Goal: Transaction & Acquisition: Book appointment/travel/reservation

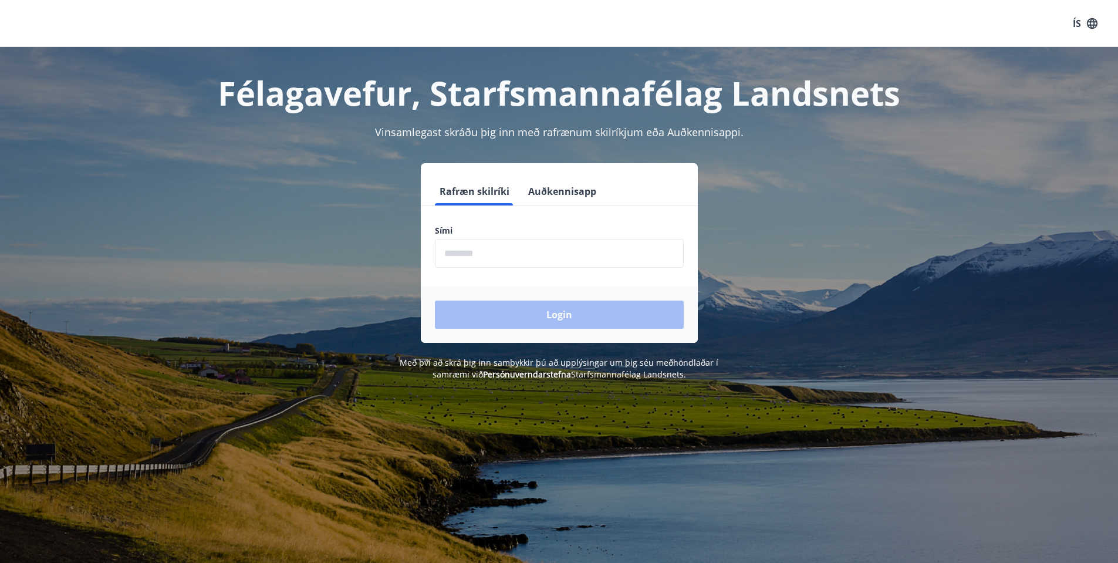
click at [491, 253] on input "phone" at bounding box center [559, 253] width 249 height 29
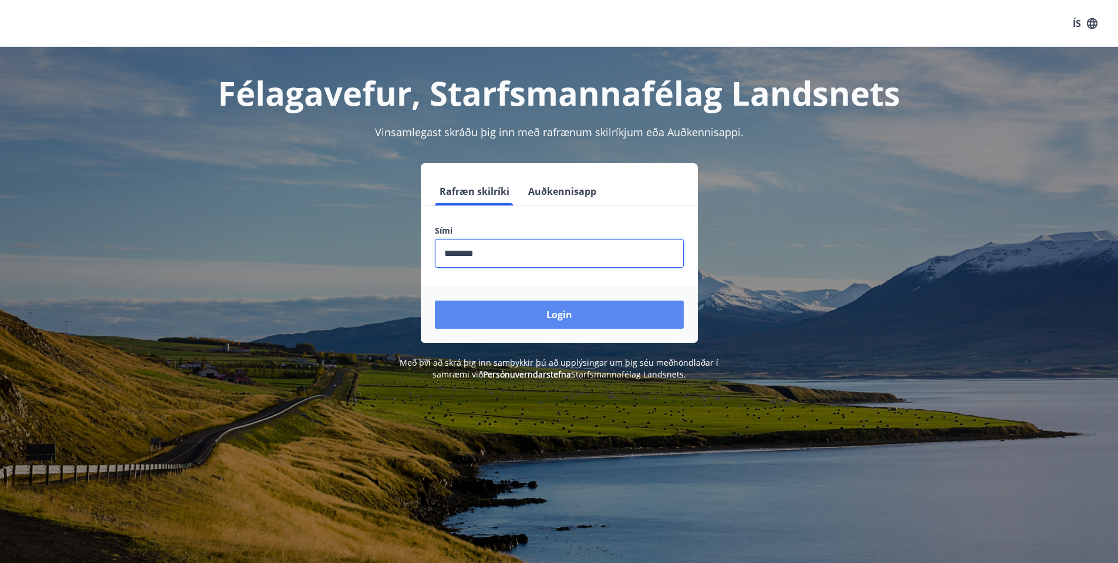
type input "********"
click at [555, 316] on button "Login" at bounding box center [559, 314] width 249 height 28
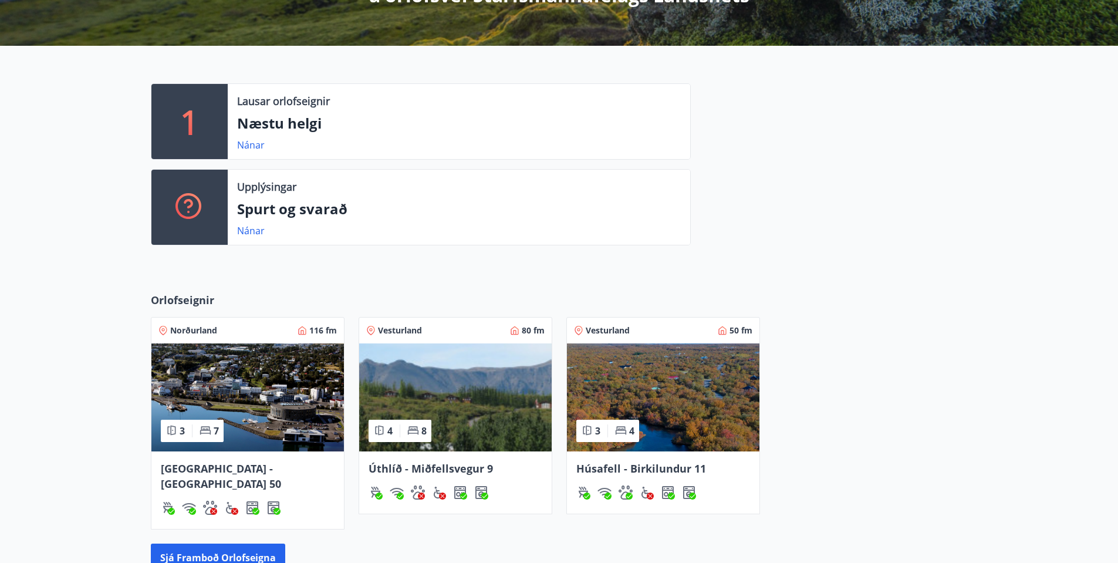
scroll to position [274, 0]
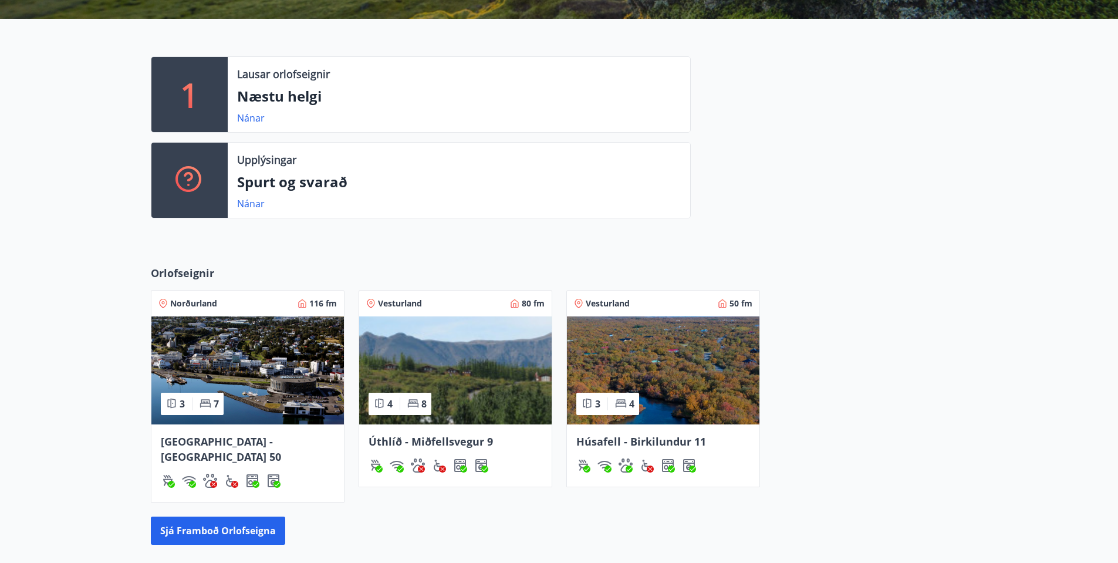
click at [241, 443] on span "[GEOGRAPHIC_DATA] - [GEOGRAPHIC_DATA] 50" at bounding box center [221, 448] width 120 height 29
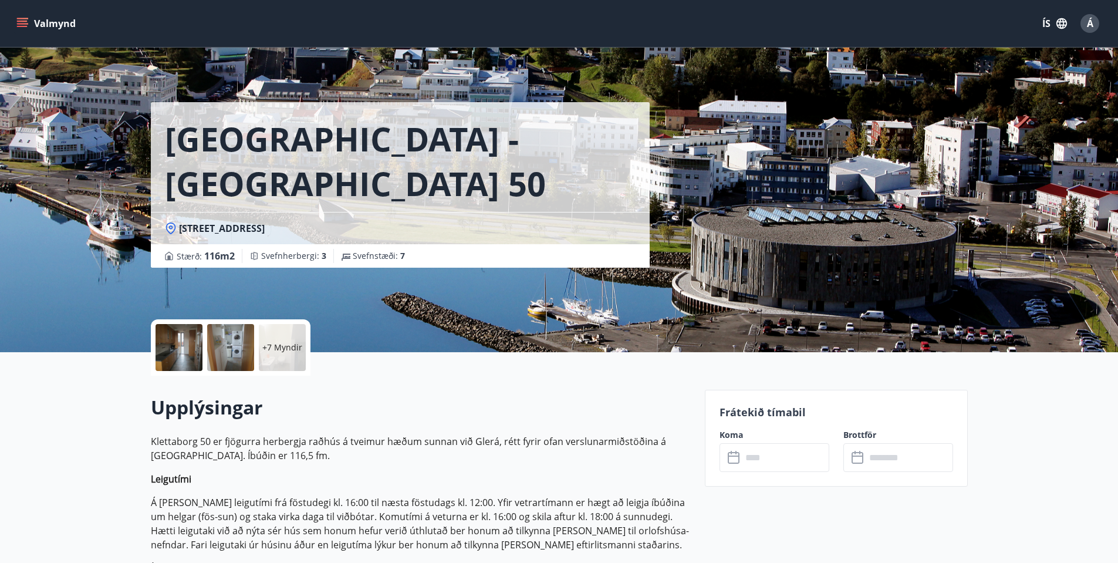
click at [25, 22] on icon "menu" at bounding box center [22, 21] width 11 height 1
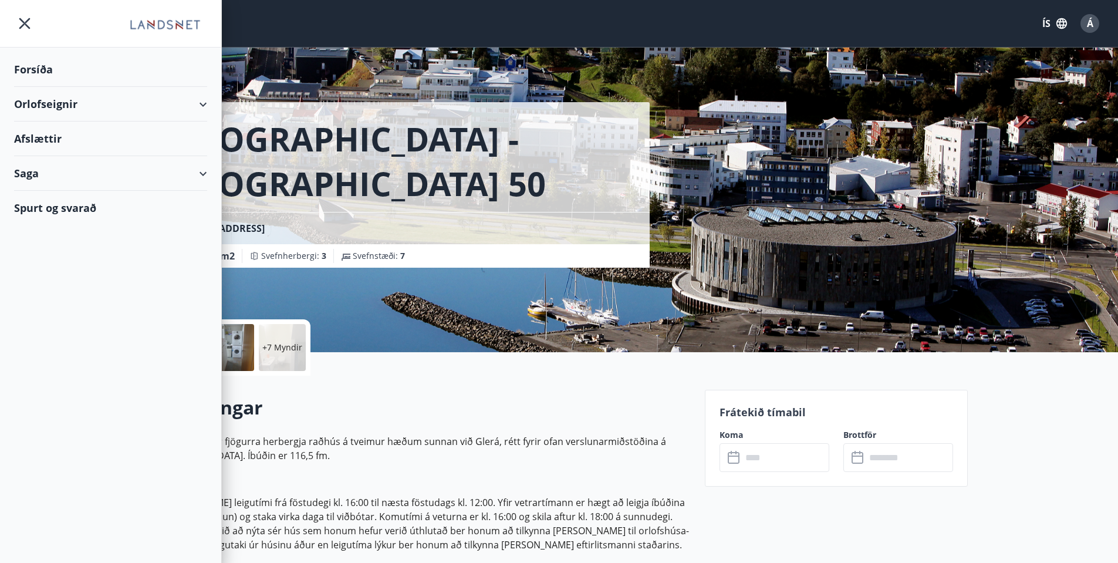
click at [188, 105] on div "Orlofseignir" at bounding box center [110, 104] width 193 height 35
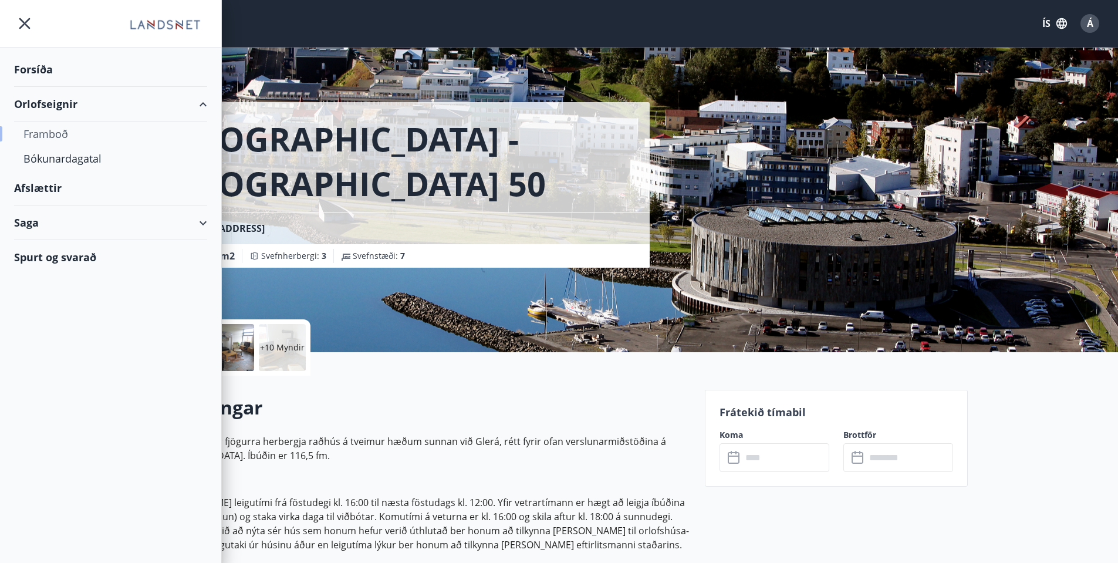
click at [50, 137] on div "Framboð" at bounding box center [110, 133] width 174 height 25
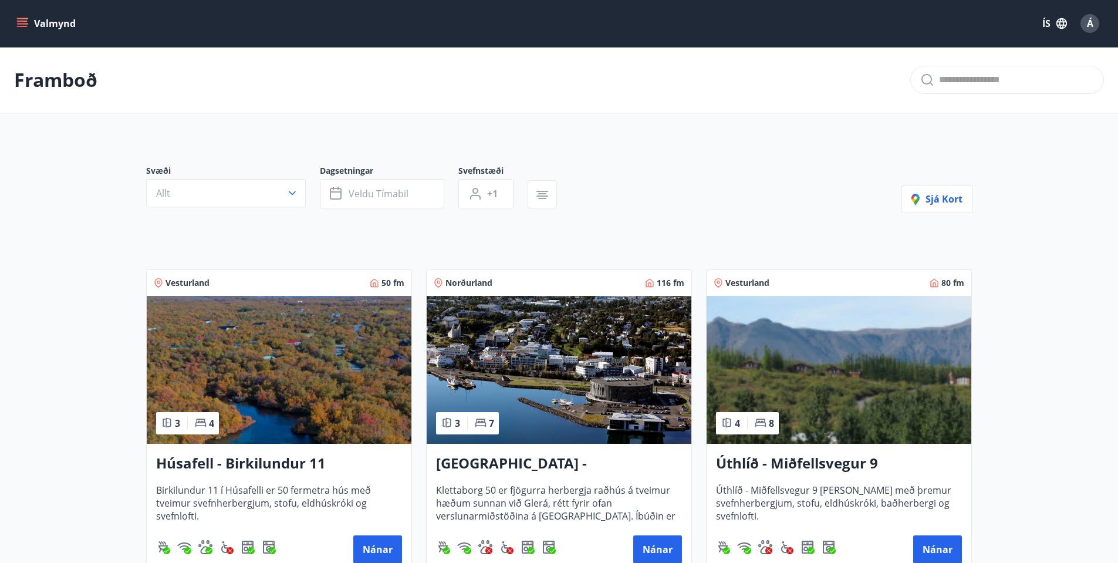
click at [20, 25] on icon "menu" at bounding box center [22, 24] width 12 height 12
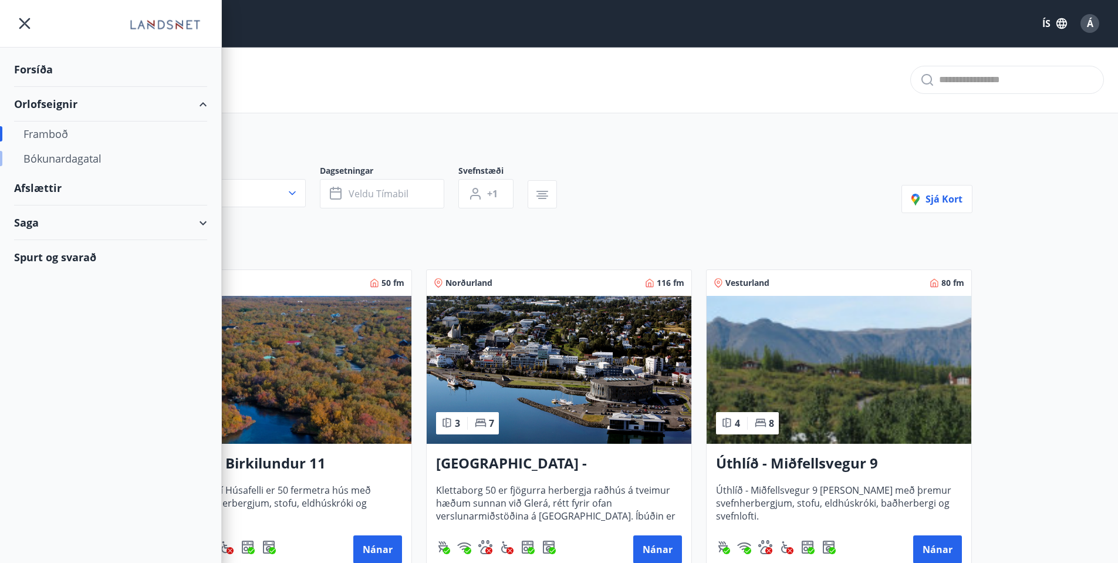
click at [55, 155] on div "Bókunardagatal" at bounding box center [110, 158] width 174 height 25
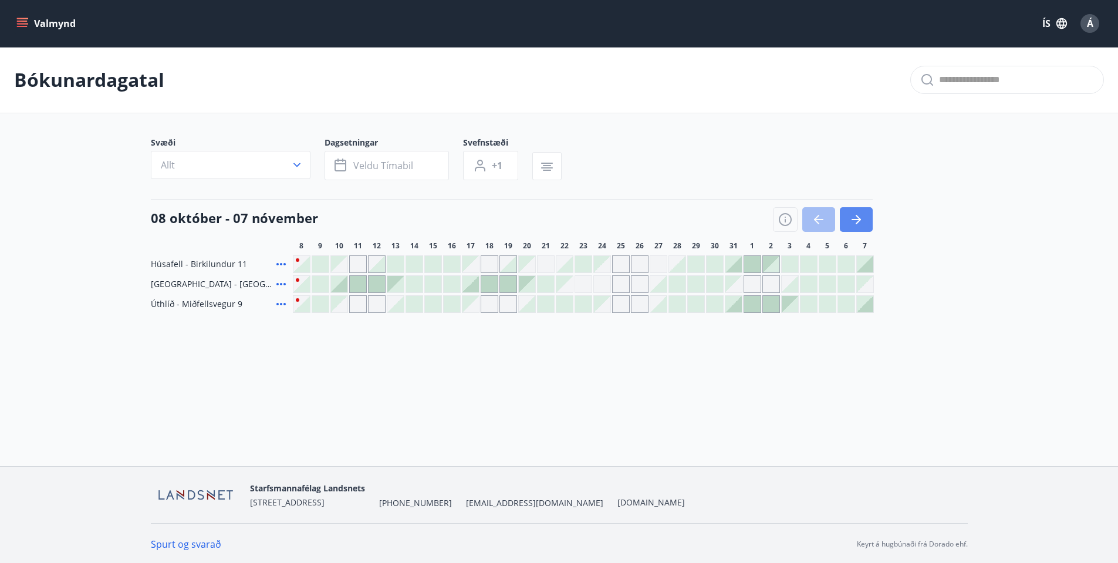
click at [862, 217] on icon "button" at bounding box center [856, 219] width 14 height 14
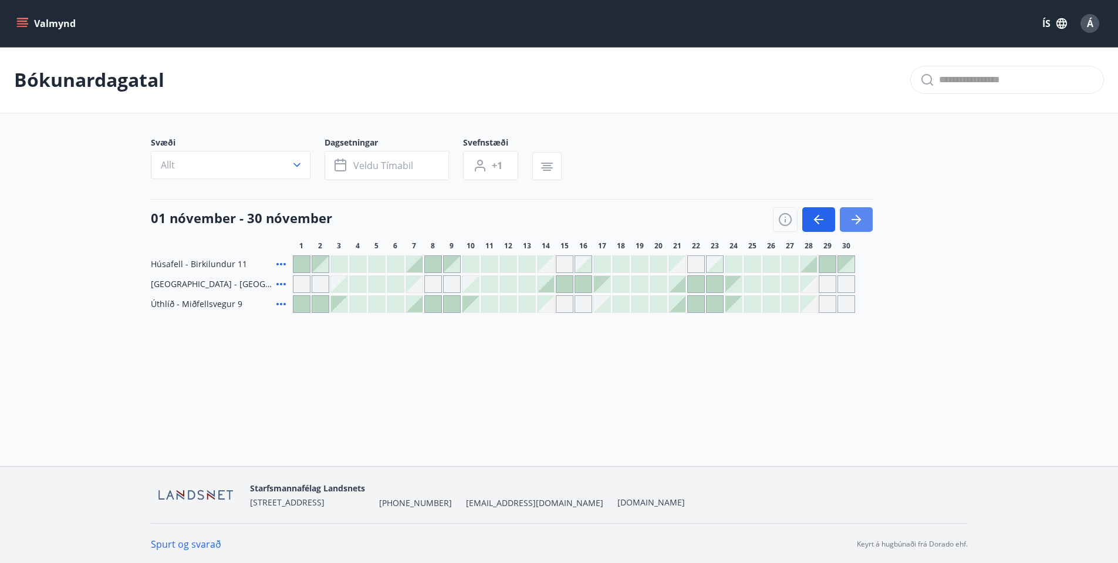
click at [862, 217] on icon "button" at bounding box center [856, 219] width 14 height 14
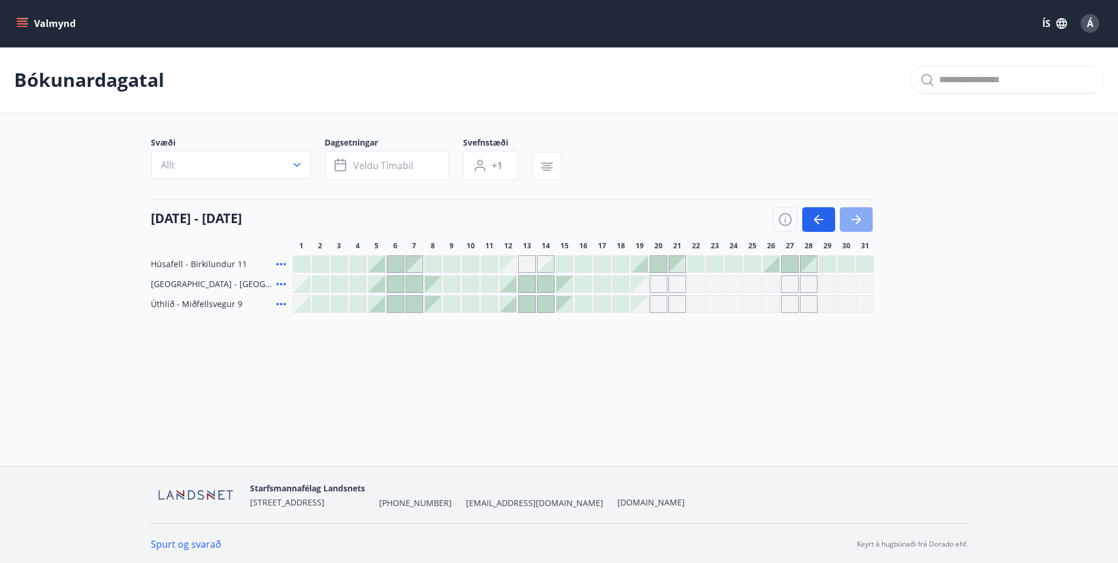
click at [861, 219] on icon "button" at bounding box center [856, 219] width 14 height 14
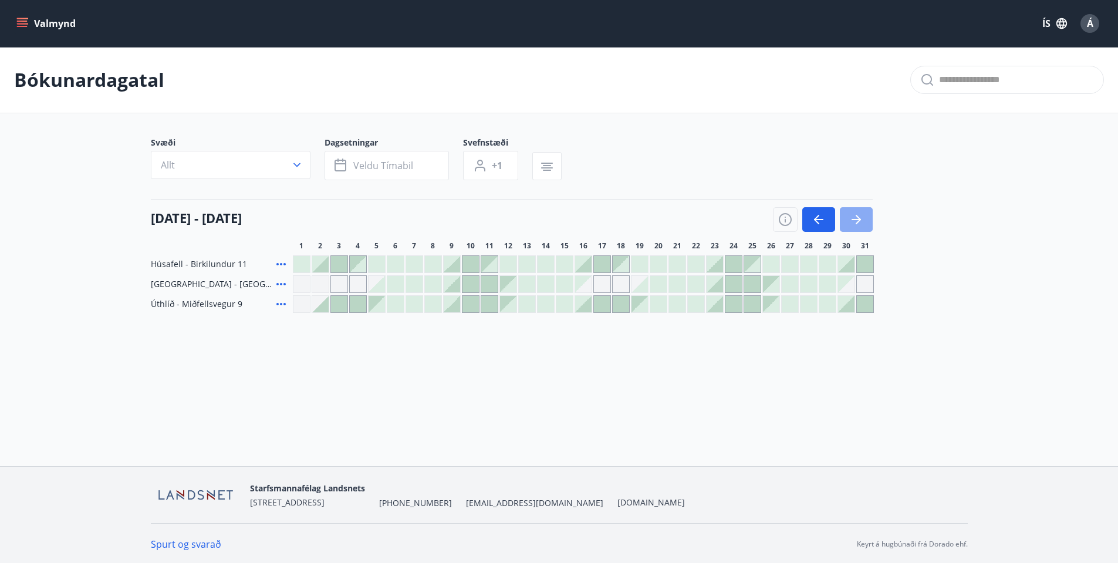
click at [860, 219] on icon "button" at bounding box center [856, 219] width 14 height 14
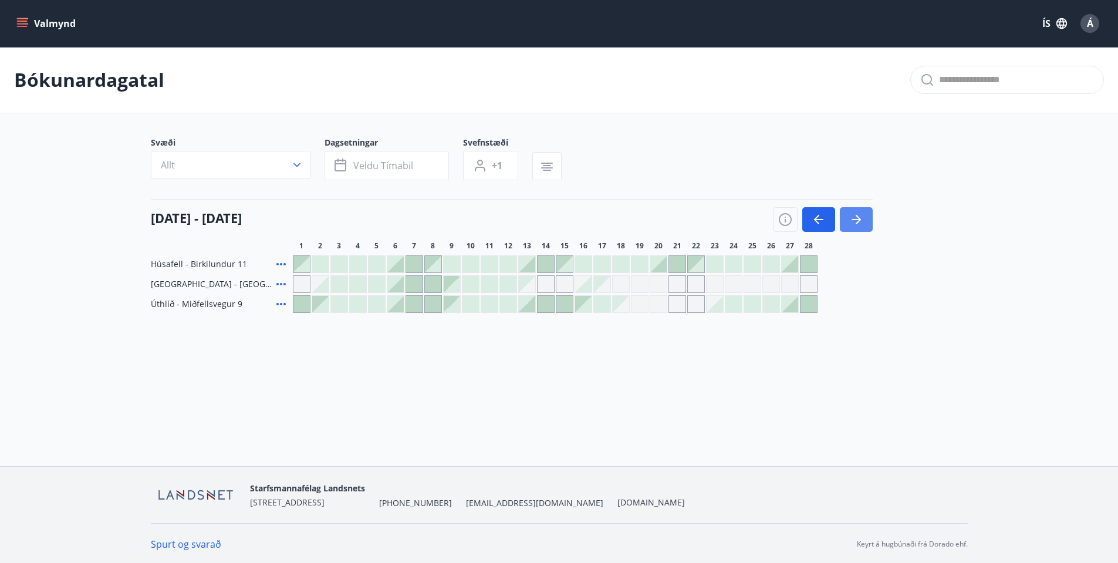
click at [853, 221] on icon "button" at bounding box center [856, 219] width 14 height 14
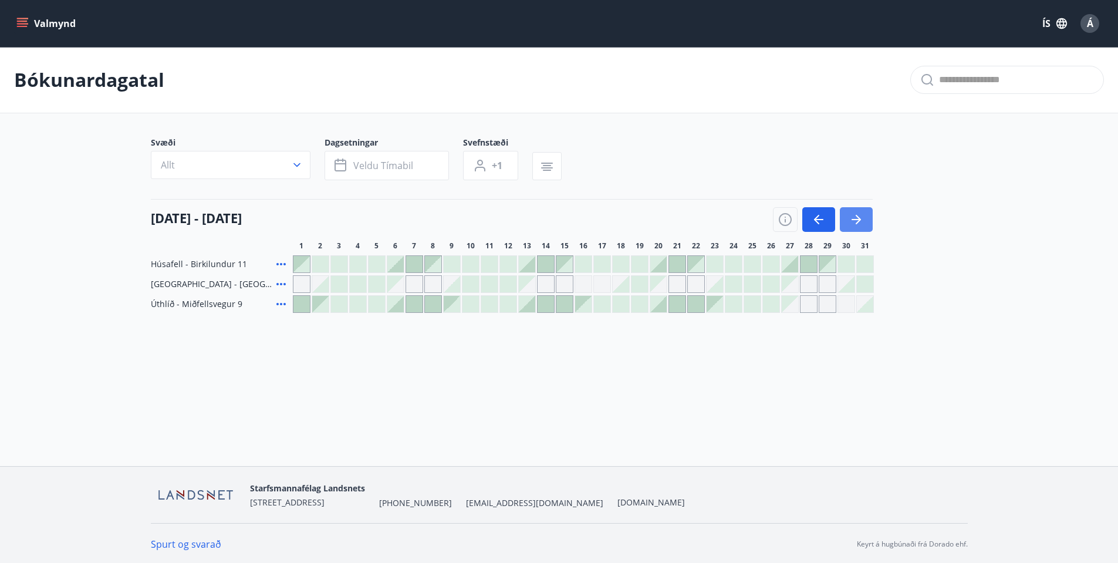
click at [861, 218] on icon "button" at bounding box center [856, 219] width 14 height 14
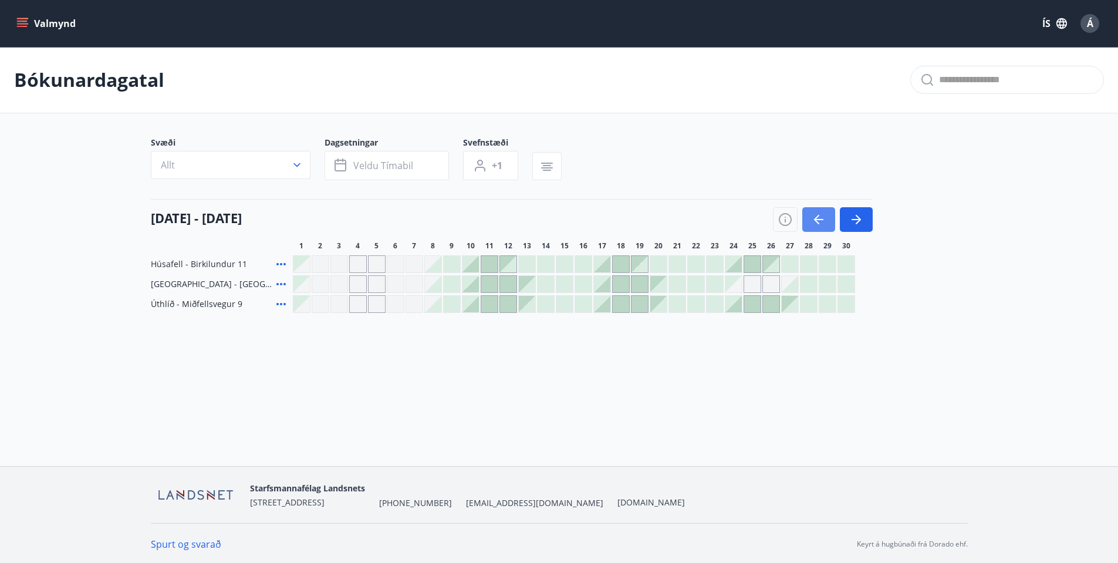
click at [823, 217] on icon "button" at bounding box center [818, 219] width 14 height 14
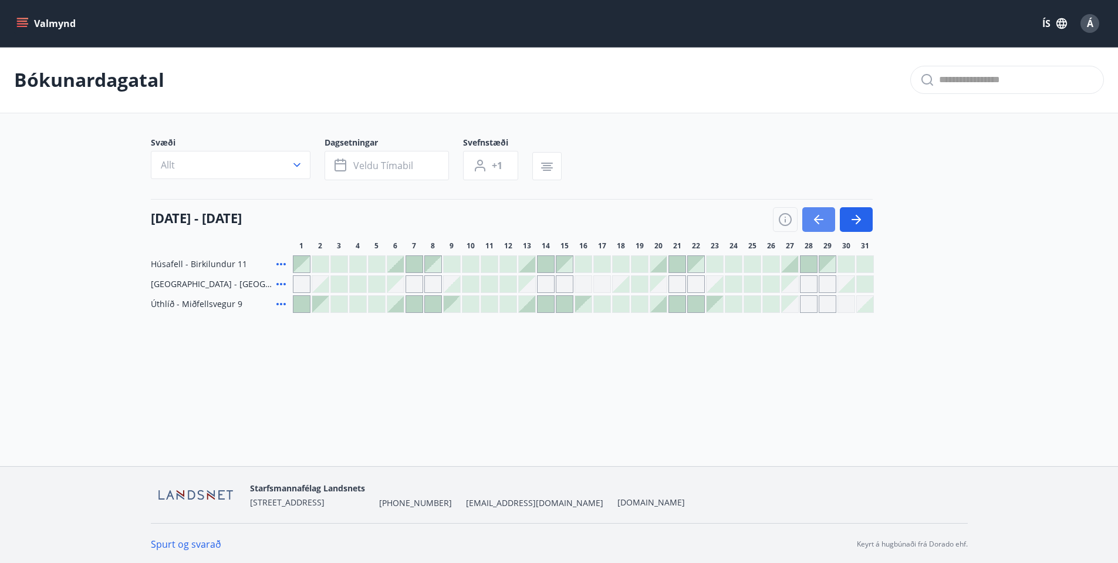
click at [823, 217] on icon "button" at bounding box center [818, 219] width 14 height 14
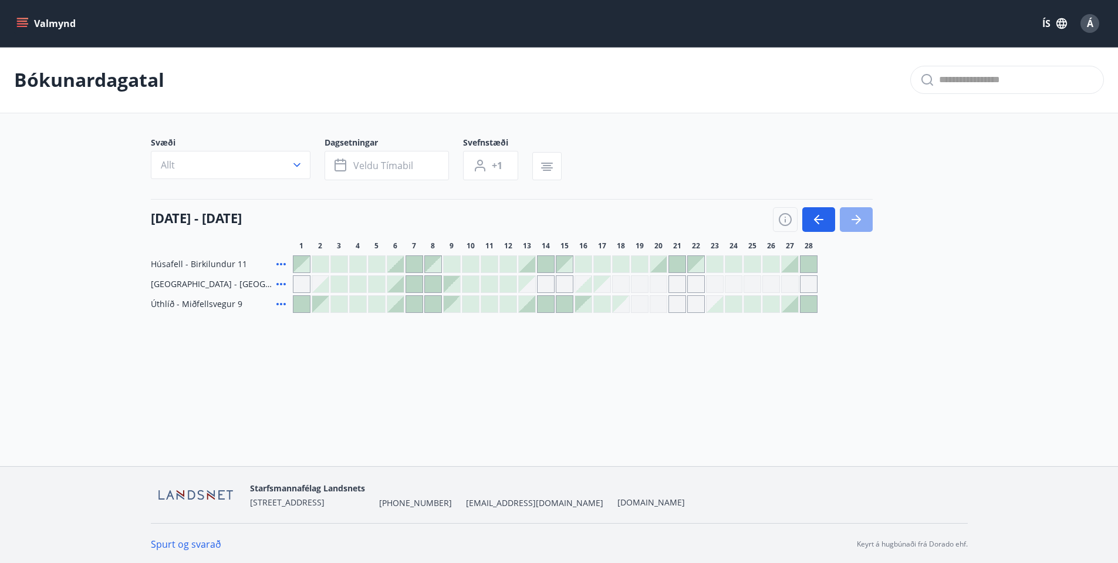
click at [860, 215] on icon "button" at bounding box center [856, 219] width 14 height 14
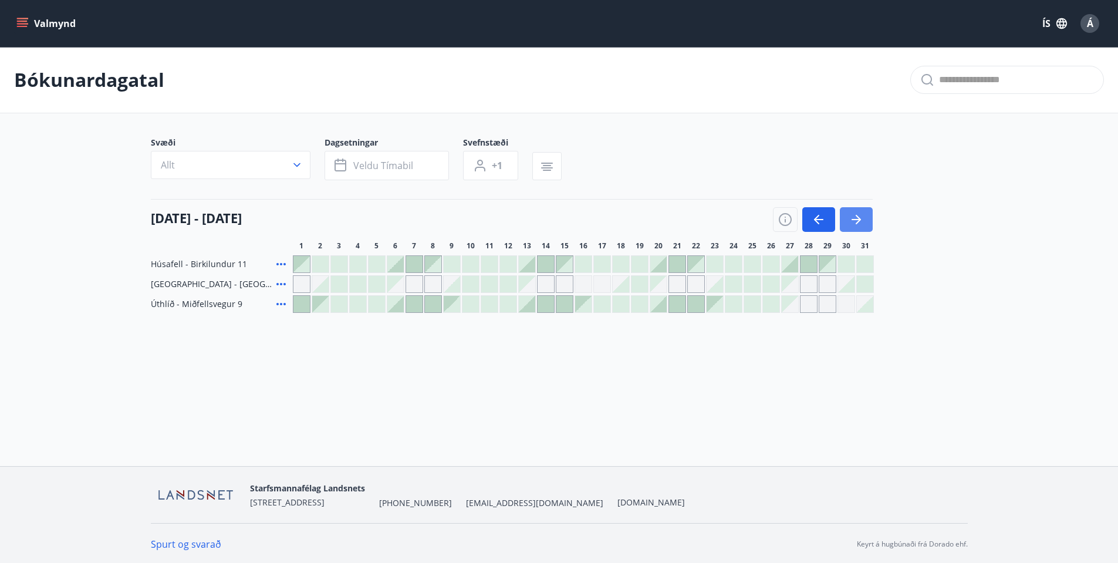
click at [860, 215] on icon "button" at bounding box center [856, 219] width 14 height 14
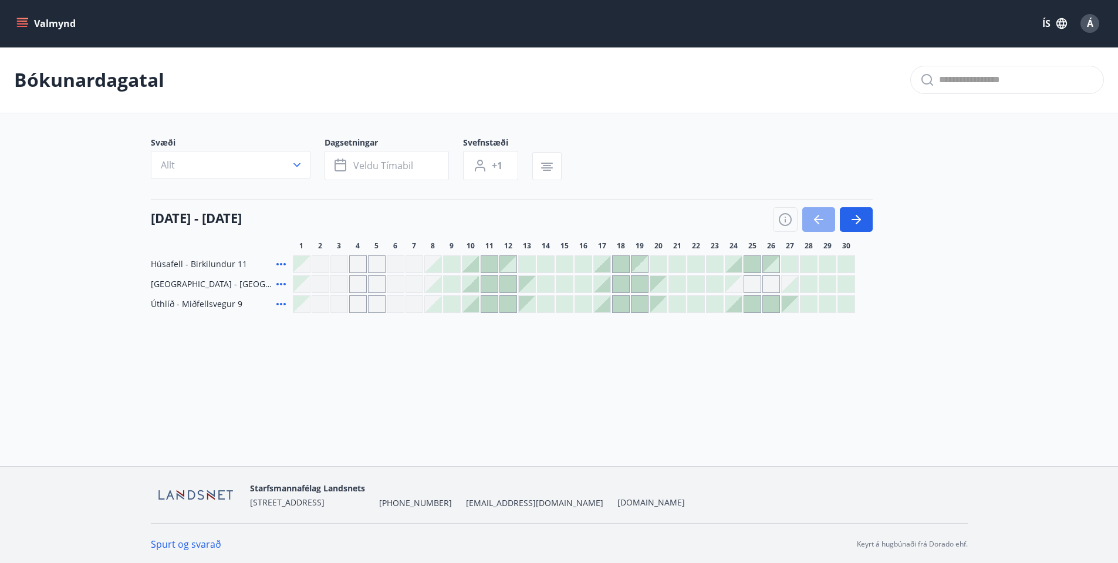
click at [820, 218] on icon "button" at bounding box center [818, 219] width 14 height 14
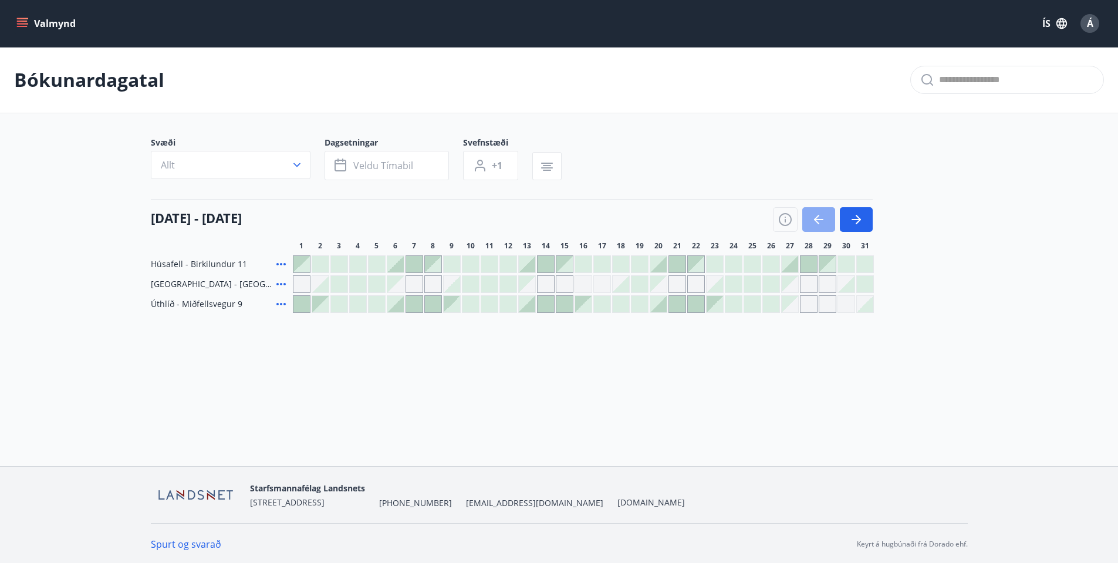
click at [820, 218] on icon "button" at bounding box center [818, 219] width 14 height 14
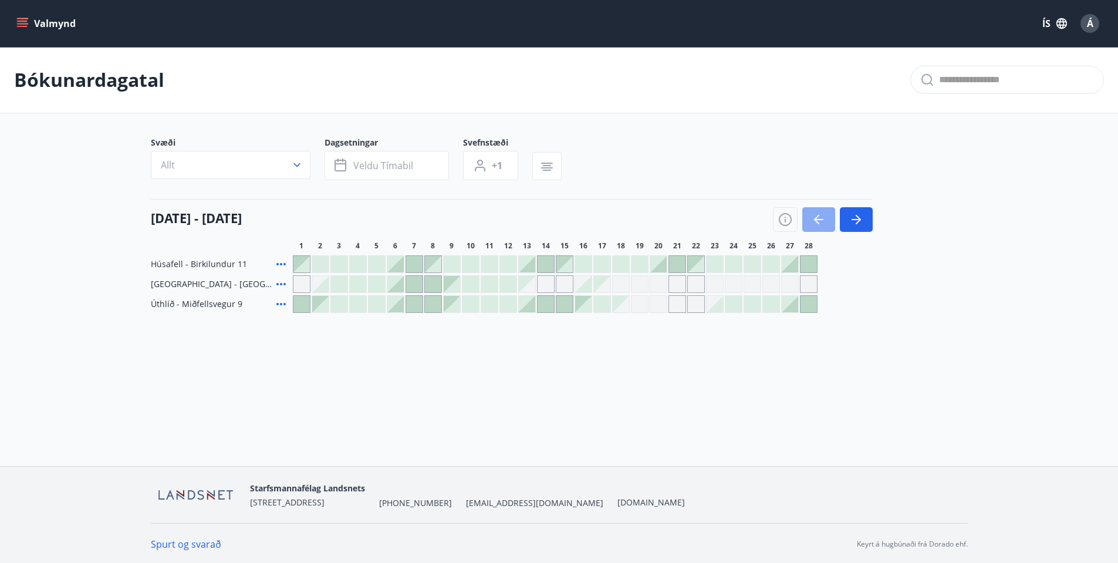
click at [824, 220] on icon "button" at bounding box center [818, 219] width 14 height 14
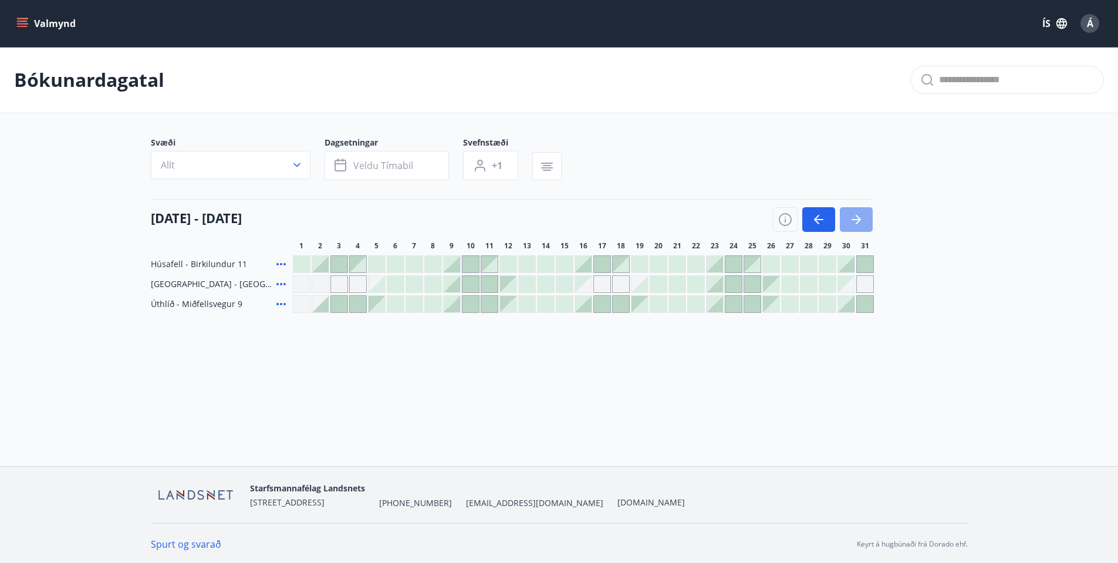
click at [865, 219] on button "button" at bounding box center [856, 219] width 33 height 25
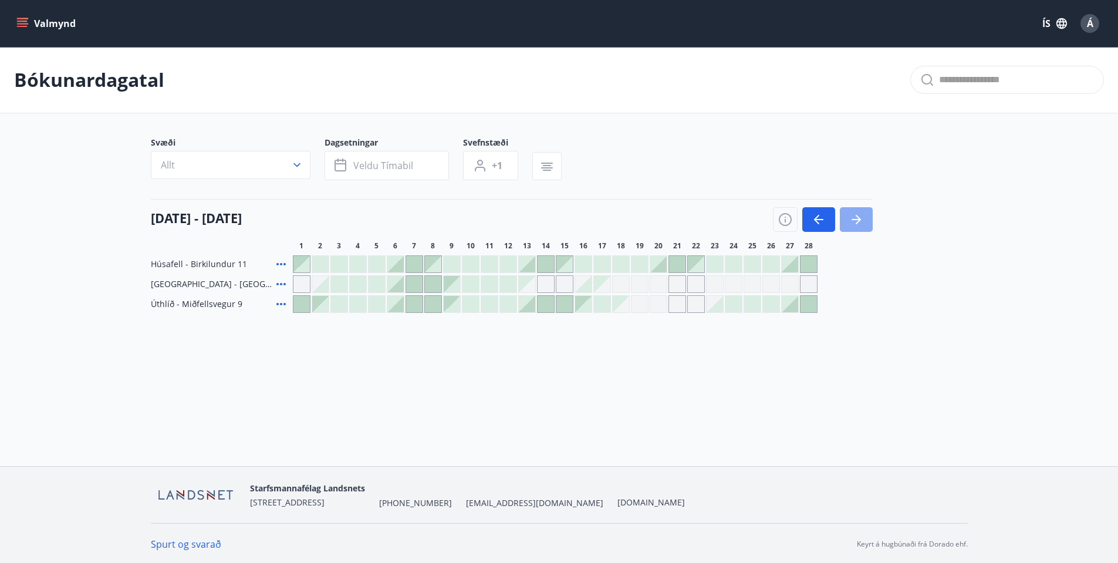
click at [854, 220] on icon "button" at bounding box center [855, 219] width 9 height 1
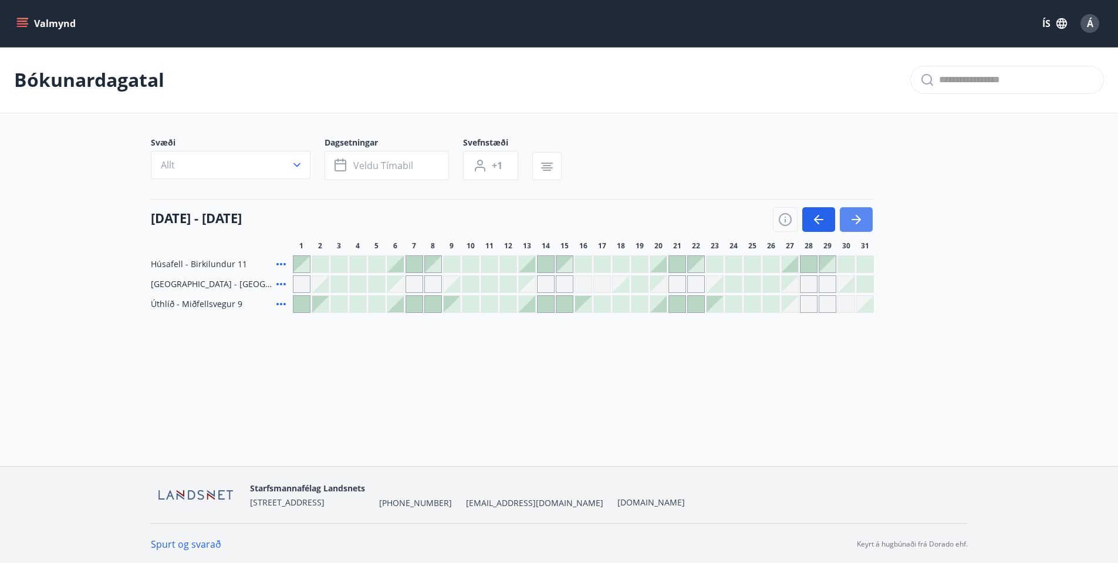
click at [858, 225] on icon "button" at bounding box center [856, 219] width 14 height 14
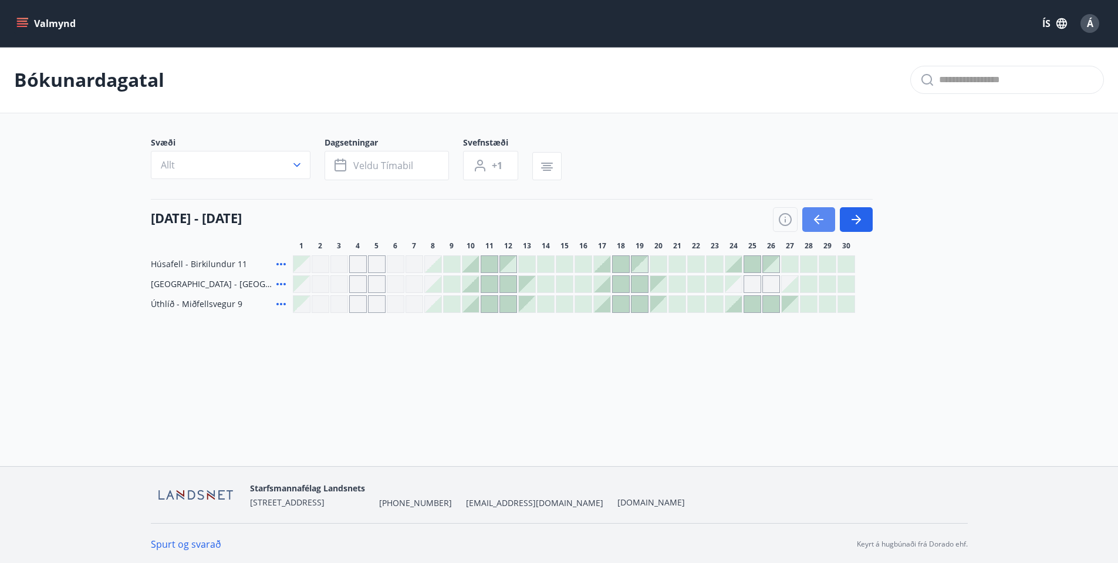
click at [814, 218] on icon "button" at bounding box center [818, 219] width 14 height 14
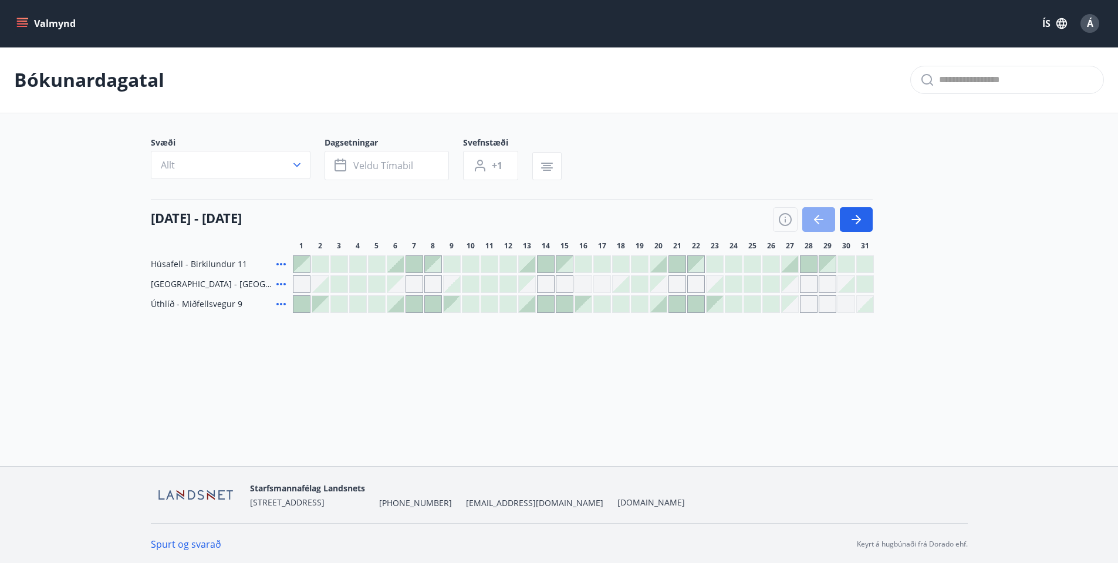
click at [821, 218] on icon "button" at bounding box center [818, 219] width 14 height 14
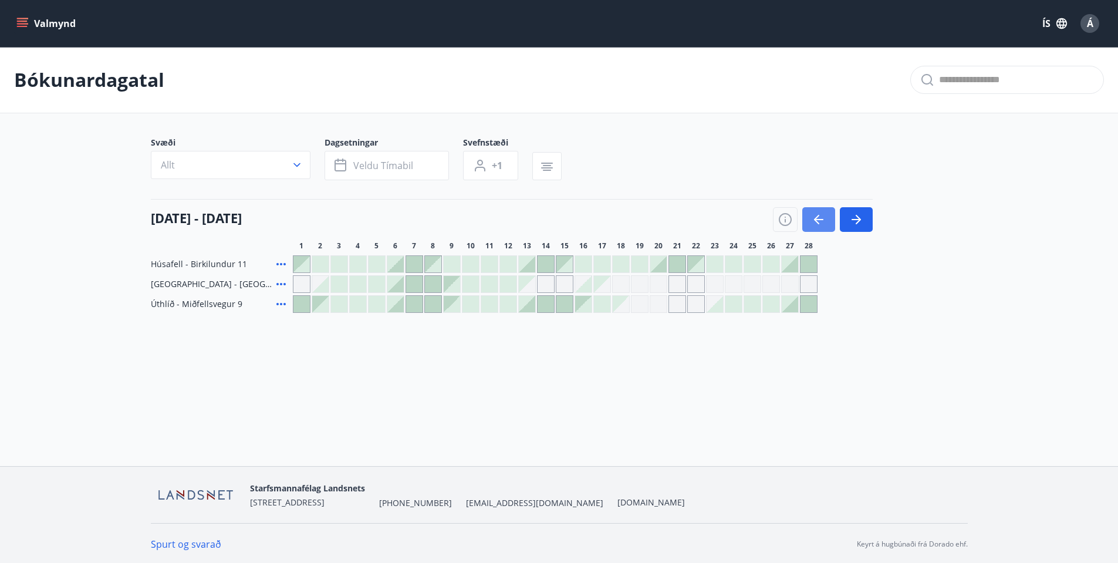
click at [821, 218] on icon "button" at bounding box center [818, 219] width 14 height 14
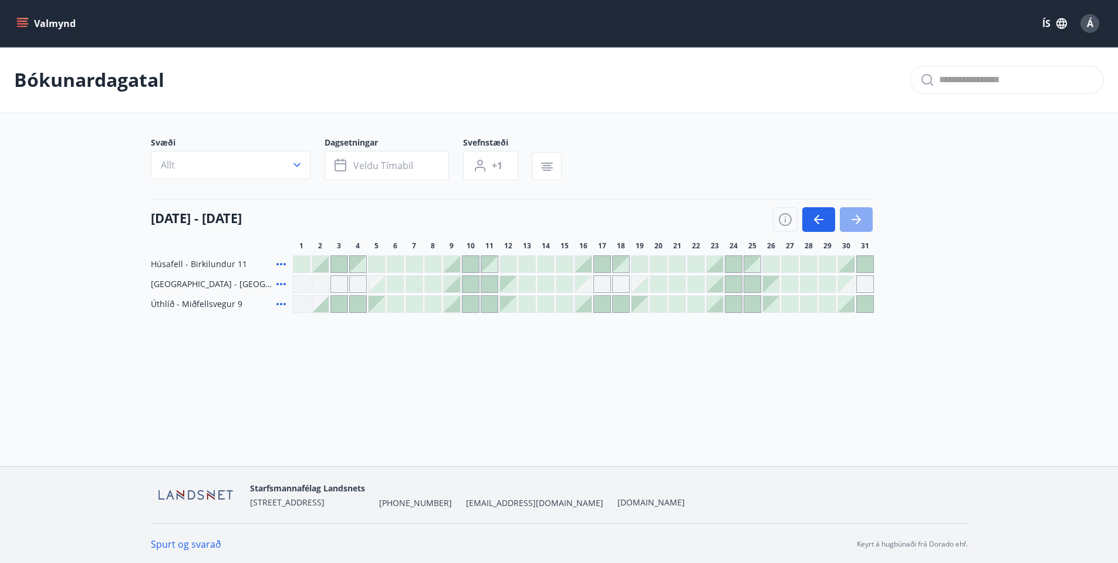
click at [857, 222] on icon "button" at bounding box center [857, 219] width 5 height 9
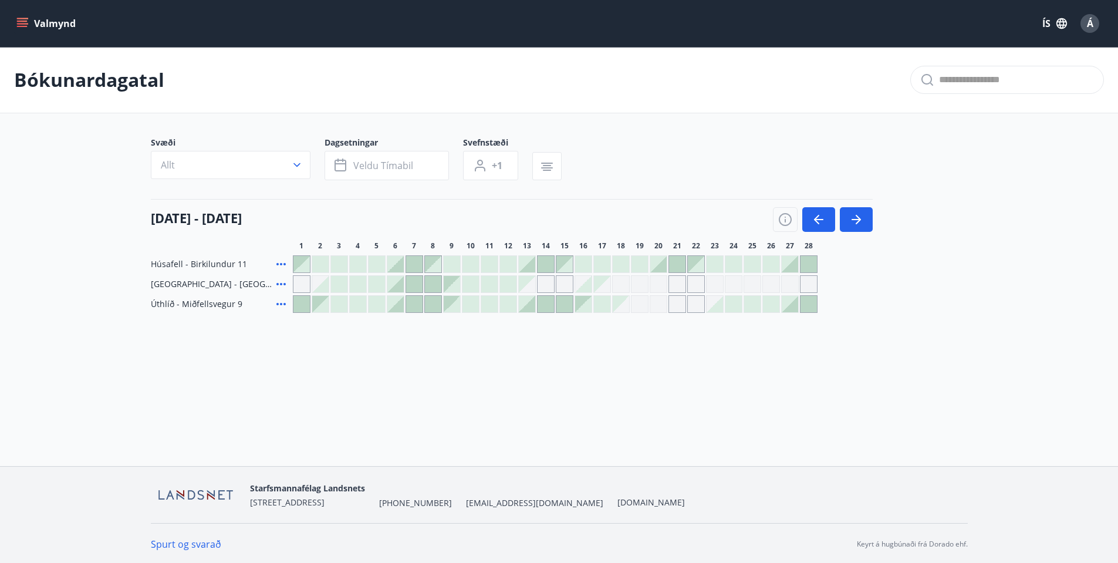
click at [400, 285] on div at bounding box center [395, 284] width 16 height 16
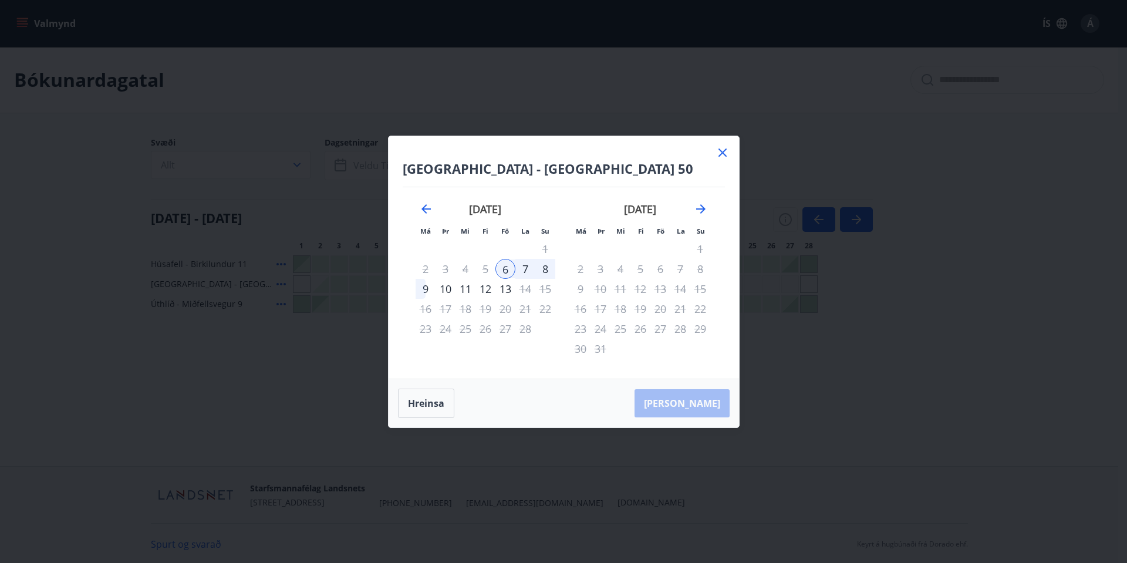
click at [507, 268] on div "6" at bounding box center [505, 269] width 20 height 20
click at [424, 289] on div "9" at bounding box center [425, 289] width 20 height 20
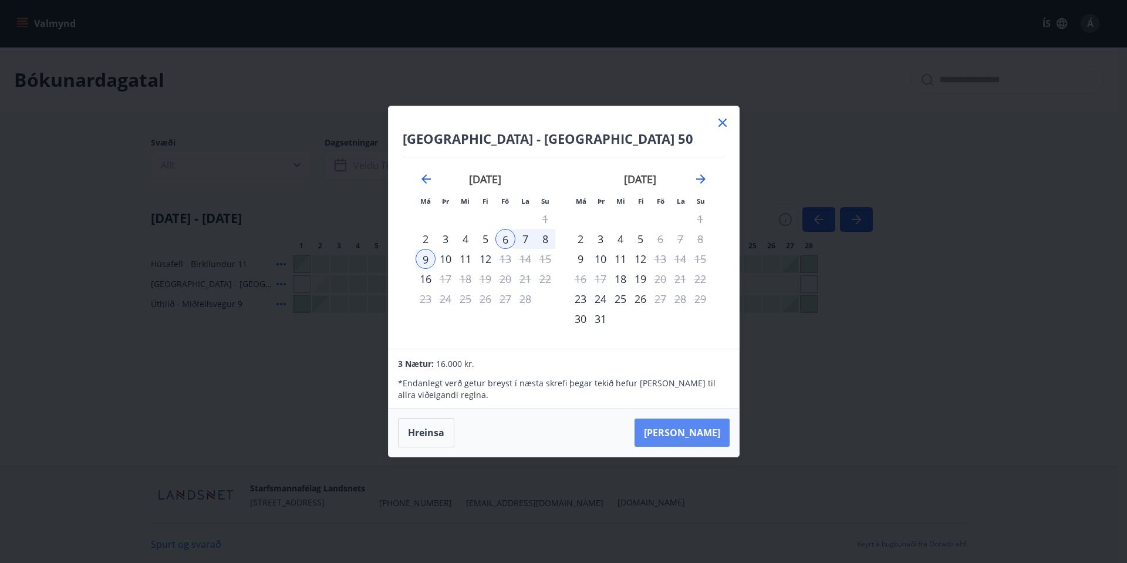
click at [706, 441] on button "[PERSON_NAME]" at bounding box center [681, 432] width 95 height 28
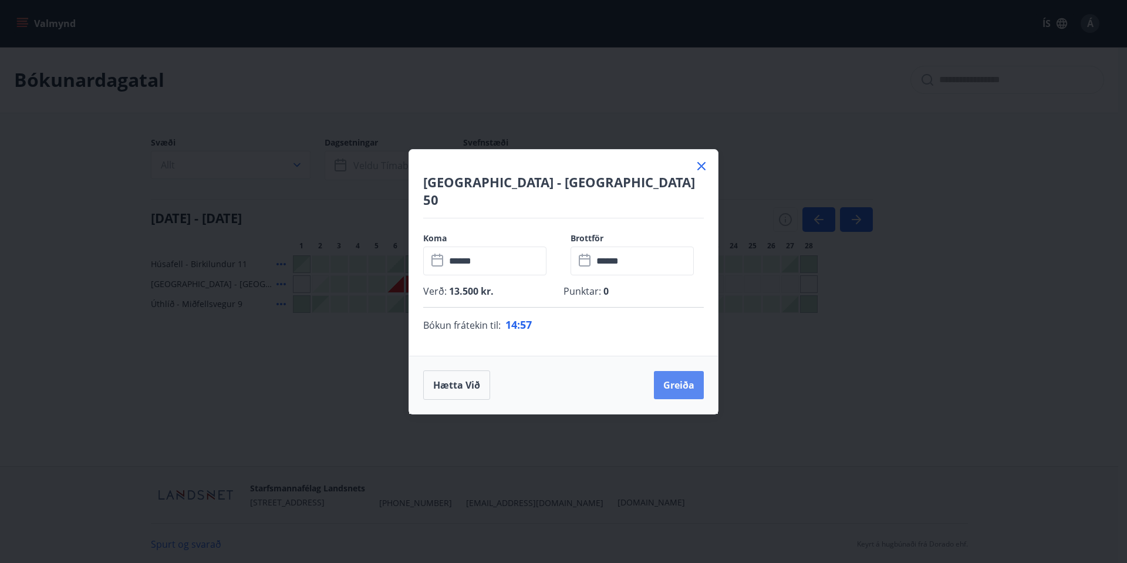
click at [679, 376] on button "Greiða" at bounding box center [679, 385] width 50 height 28
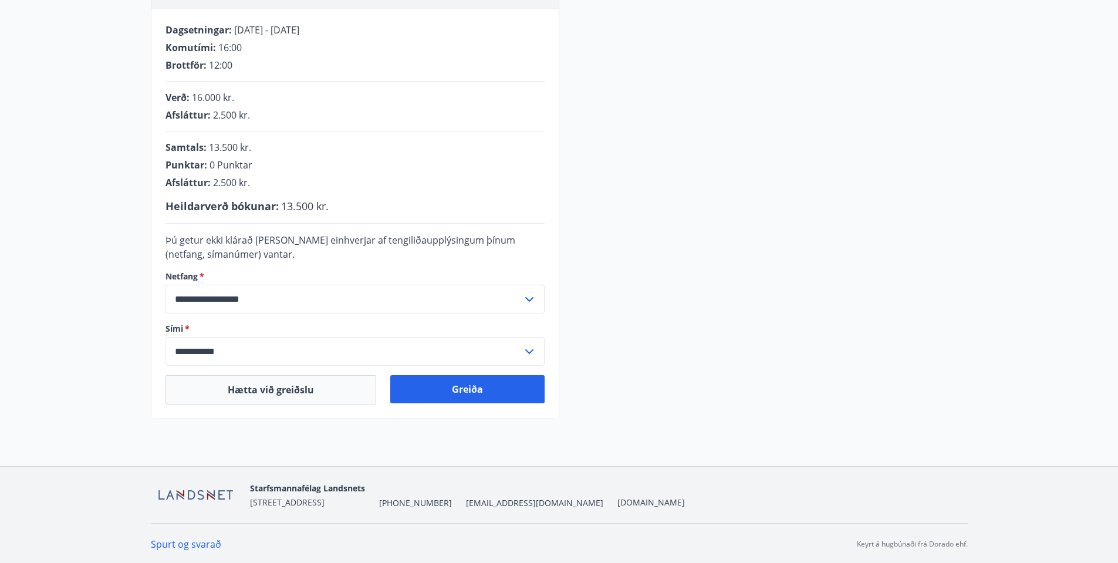
scroll to position [231, 0]
click at [483, 390] on button "Greiða" at bounding box center [467, 387] width 154 height 28
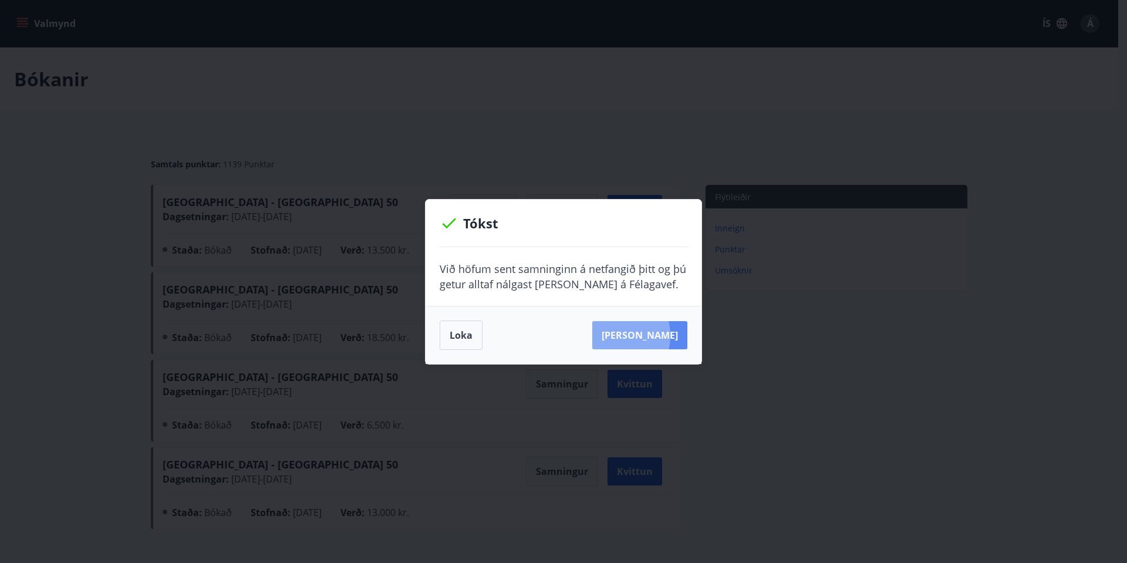
click at [630, 335] on button "[PERSON_NAME]" at bounding box center [639, 335] width 95 height 28
click at [465, 332] on button "Loka" at bounding box center [460, 334] width 43 height 29
